Goal: Task Accomplishment & Management: Manage account settings

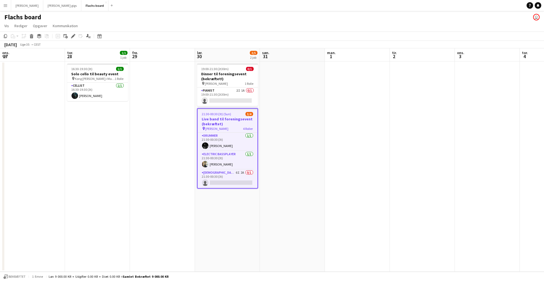
scroll to position [0, 262]
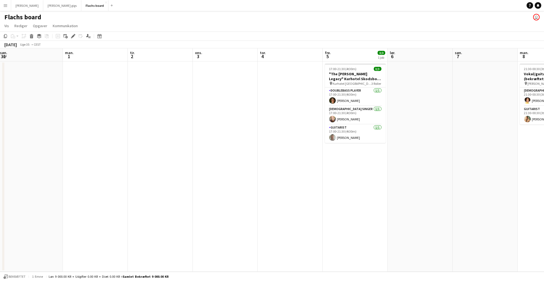
click at [5, 3] on button "Menu" at bounding box center [5, 5] width 11 height 11
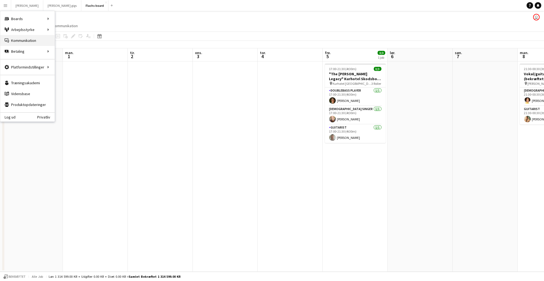
click at [21, 39] on link "Kommunikation Kommunikation" at bounding box center [27, 40] width 54 height 11
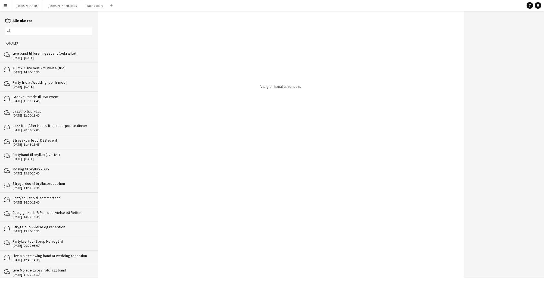
click at [29, 51] on div "Live band til foreningsevent (bekræftet)" at bounding box center [53, 53] width 80 height 5
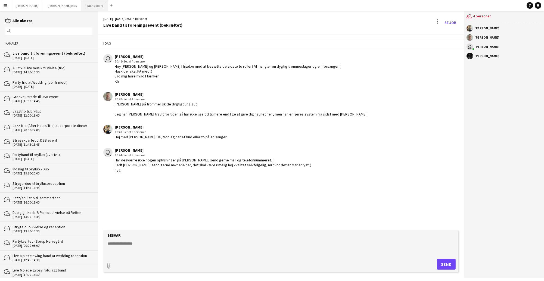
click at [81, 6] on button "Flachs board Luk" at bounding box center [94, 5] width 27 height 11
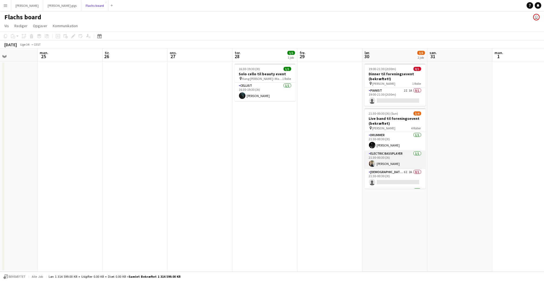
scroll to position [17, 0]
click at [403, 159] on app-card-role "[DEMOGRAPHIC_DATA] Singer 6I 2A 0/1 21:30-00:30 (3t) single-neutral-actions" at bounding box center [395, 161] width 61 height 18
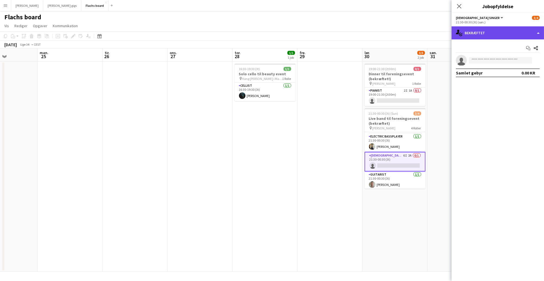
click at [475, 36] on div "single-neutral-actions-check-2 Bekræftet" at bounding box center [498, 32] width 92 height 13
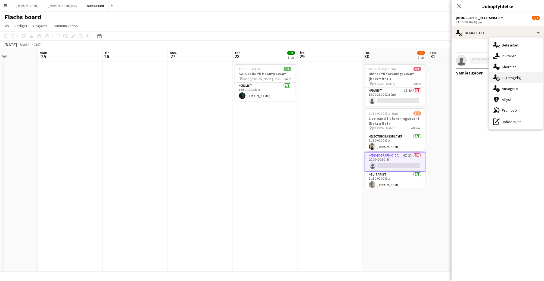
click at [511, 75] on div "single-neutral-actions-upload Tilgængelig" at bounding box center [516, 77] width 54 height 11
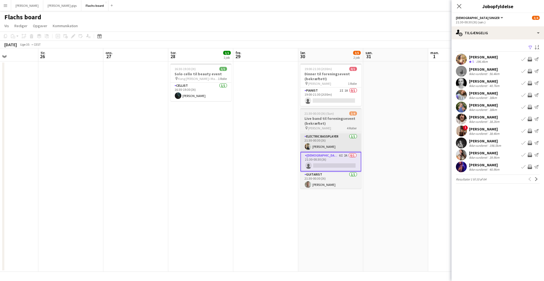
scroll to position [0, 224]
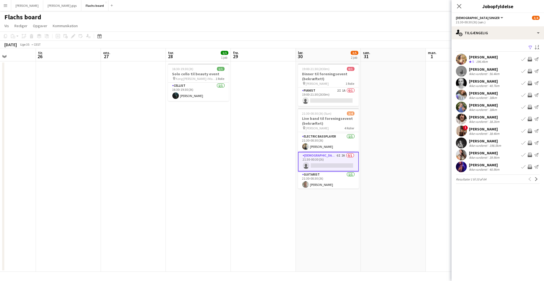
click at [491, 171] on div "40.9km" at bounding box center [494, 169] width 12 height 4
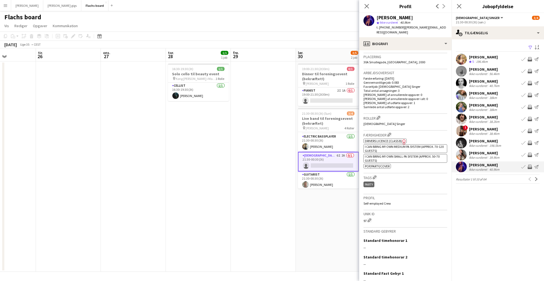
scroll to position [0, 0]
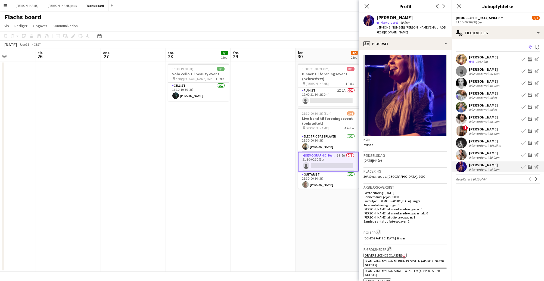
click at [528, 166] on app-icon "Inviter team" at bounding box center [530, 167] width 4 height 4
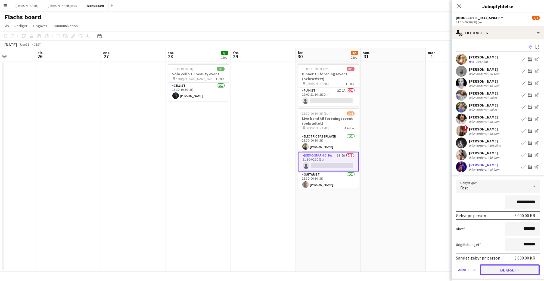
click at [510, 271] on button "Bekræft" at bounding box center [510, 269] width 60 height 11
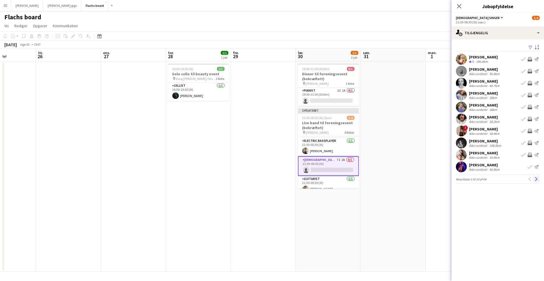
click at [536, 180] on app-icon "Næste" at bounding box center [536, 179] width 4 height 4
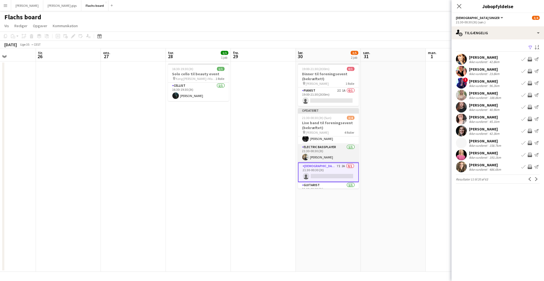
scroll to position [17, 0]
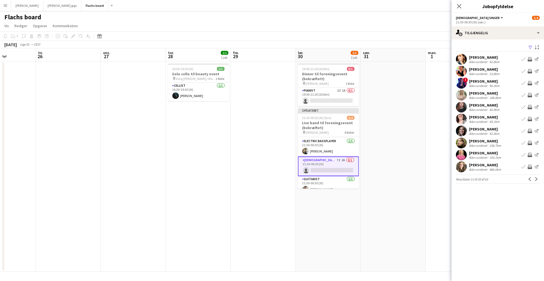
click at [529, 61] on app-icon "Inviter team" at bounding box center [530, 59] width 4 height 4
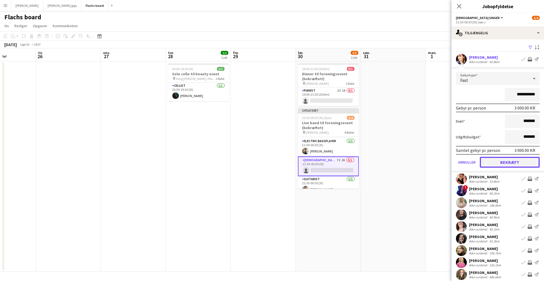
click at [516, 164] on button "Bekræft" at bounding box center [510, 162] width 60 height 11
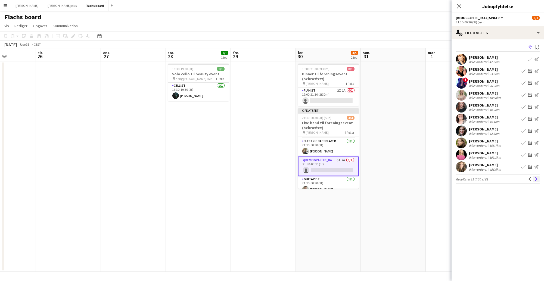
click at [536, 181] on app-icon "Næste" at bounding box center [536, 179] width 4 height 4
click at [536, 180] on app-icon "Næste" at bounding box center [536, 179] width 4 height 4
click at [495, 73] on div "41.9km" at bounding box center [494, 74] width 12 height 4
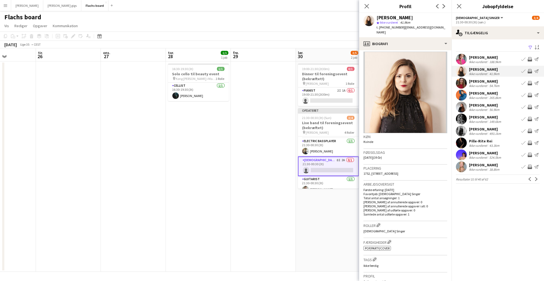
scroll to position [0, 0]
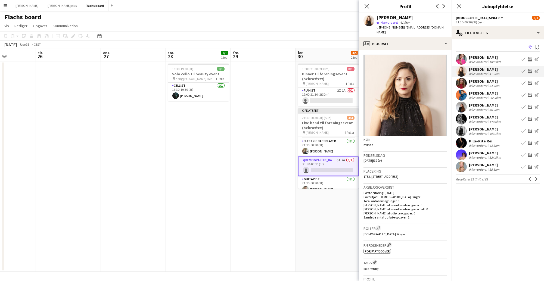
click at [528, 70] on app-icon "Inviter team" at bounding box center [530, 71] width 4 height 4
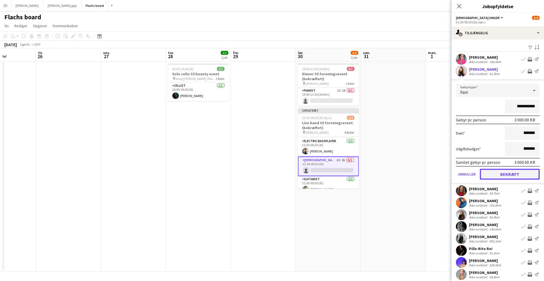
click at [519, 174] on button "Bekræft" at bounding box center [510, 174] width 60 height 11
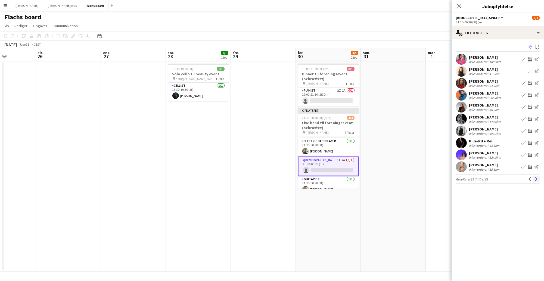
click at [535, 179] on app-icon "Næste" at bounding box center [536, 179] width 4 height 4
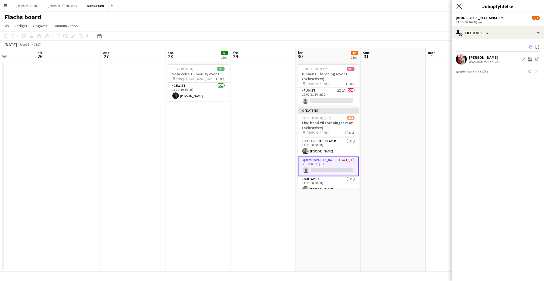
click at [457, 6] on icon "Luk pop-in" at bounding box center [458, 6] width 5 height 5
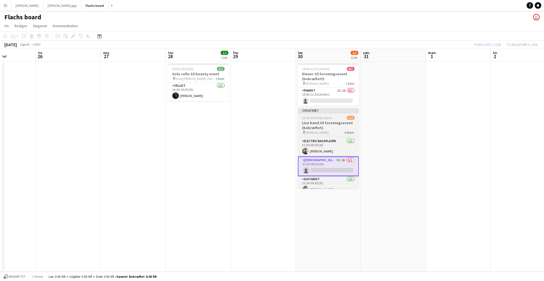
click at [323, 124] on h3 "Live band til foreningsevent (bekræftet)" at bounding box center [328, 125] width 61 height 10
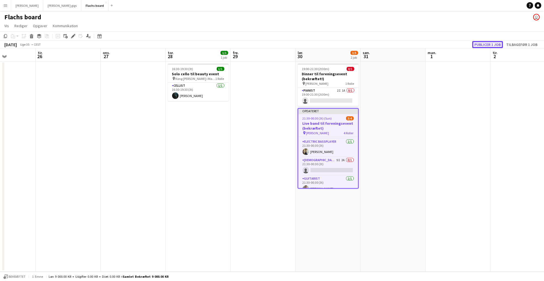
click at [487, 44] on button "Publicer 1 job" at bounding box center [487, 44] width 31 height 7
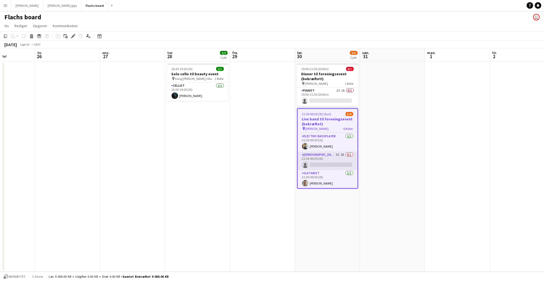
scroll to position [0, 0]
click at [1, 2] on button "Menu" at bounding box center [5, 5] width 11 height 11
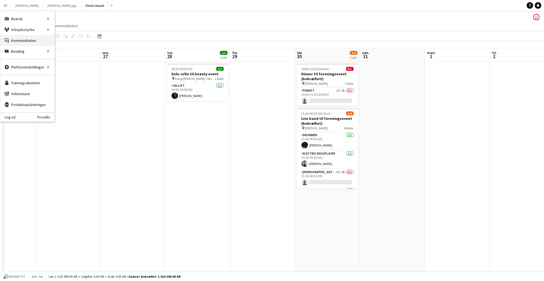
click at [21, 39] on link "Kommunikation Kommunikation" at bounding box center [27, 40] width 54 height 11
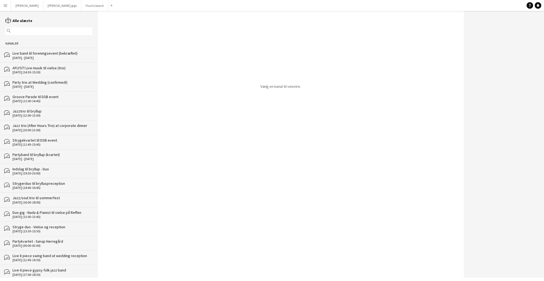
click at [28, 51] on div "Live band til foreningsevent (bekræftet)" at bounding box center [53, 53] width 80 height 5
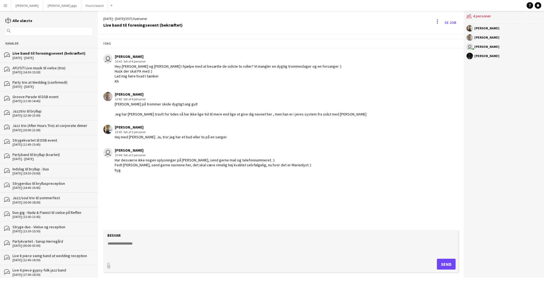
click at [31, 65] on div "bubbles AFLYST! Live musik til vielse (trio) [DATE] (14:30-15:30)" at bounding box center [49, 70] width 98 height 14
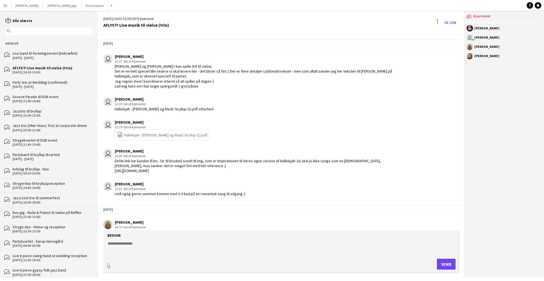
scroll to position [841, 0]
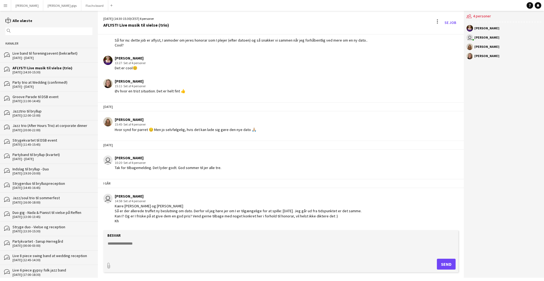
click at [36, 85] on div "[DATE] - [DATE]" at bounding box center [53, 87] width 80 height 4
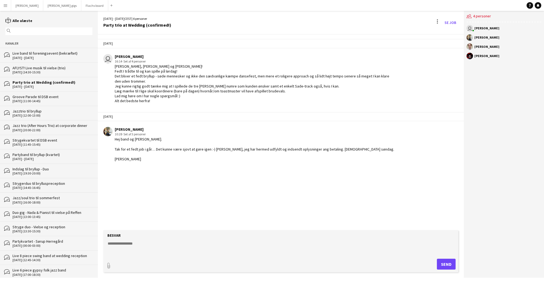
click at [34, 55] on div "Live band til foreningsevent (bekræftet)" at bounding box center [53, 53] width 80 height 5
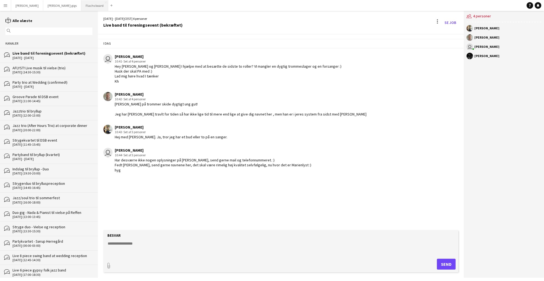
click at [81, 5] on button "Flachs board Luk" at bounding box center [94, 5] width 27 height 11
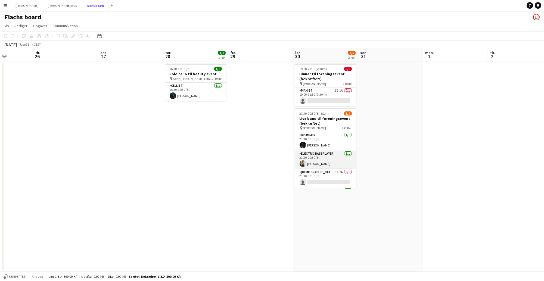
scroll to position [17, 0]
click at [341, 157] on app-card-role "[DEMOGRAPHIC_DATA] Singer 8I 2A 0/1 21:30-00:30 (3t) single-neutral-actions" at bounding box center [325, 161] width 61 height 18
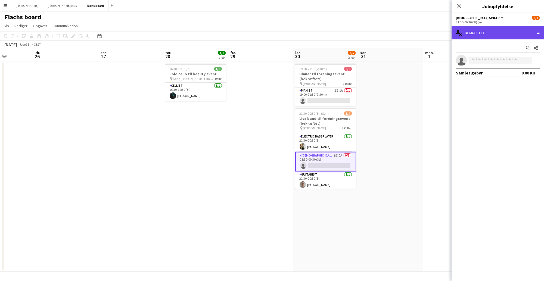
click at [483, 27] on div "single-neutral-actions-check-2 Bekræftet" at bounding box center [498, 32] width 92 height 13
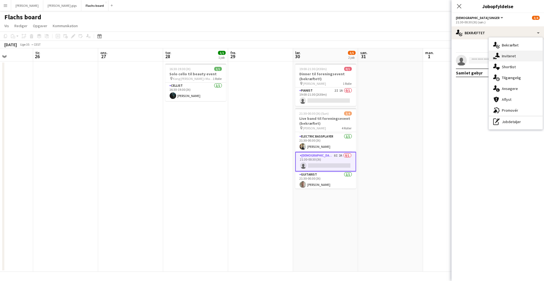
click at [504, 56] on div "single-neutral-actions-share-1 Inviteret" at bounding box center [516, 56] width 54 height 11
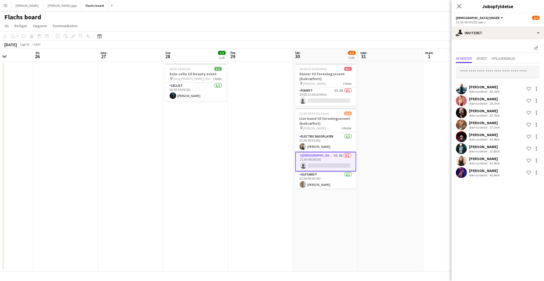
click at [489, 57] on div "Afventer Afvist Utilgængelig" at bounding box center [498, 59] width 84 height 8
click at [487, 57] on span "Afvist" at bounding box center [481, 59] width 11 height 4
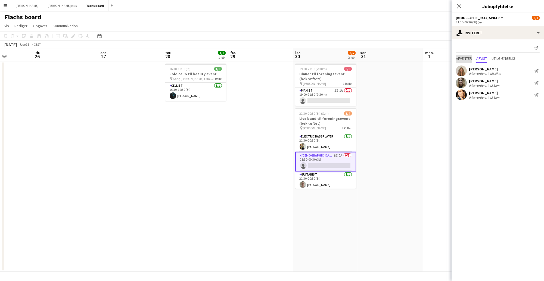
click at [463, 58] on span "Afventer" at bounding box center [464, 59] width 16 height 4
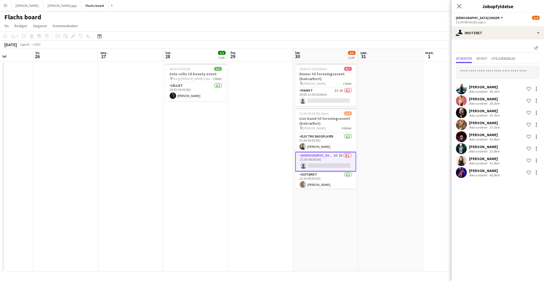
click at [431, 99] on app-date-cell at bounding box center [455, 166] width 65 height 210
